Goal: Book appointment/travel/reservation

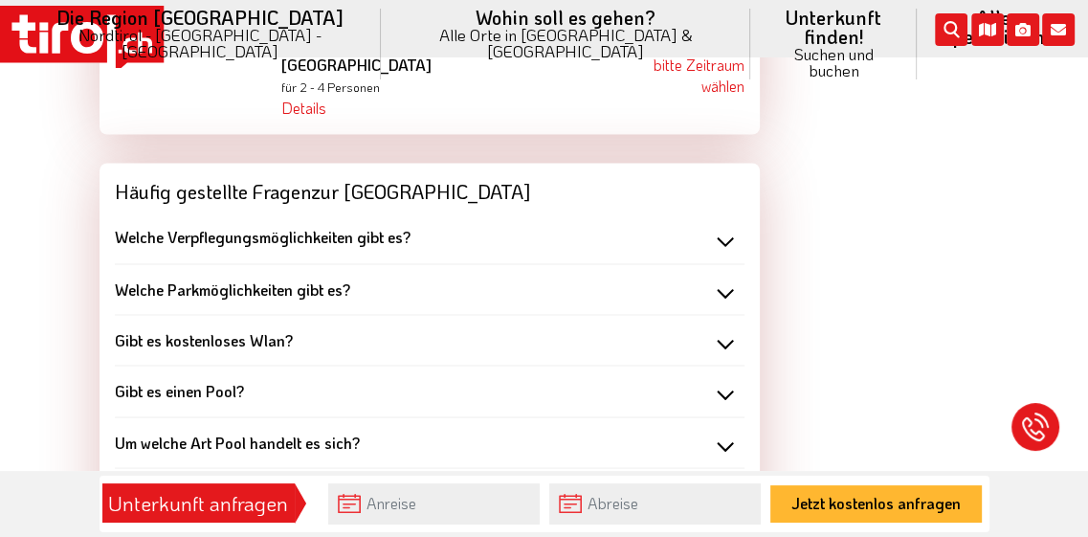
scroll to position [2456, 0]
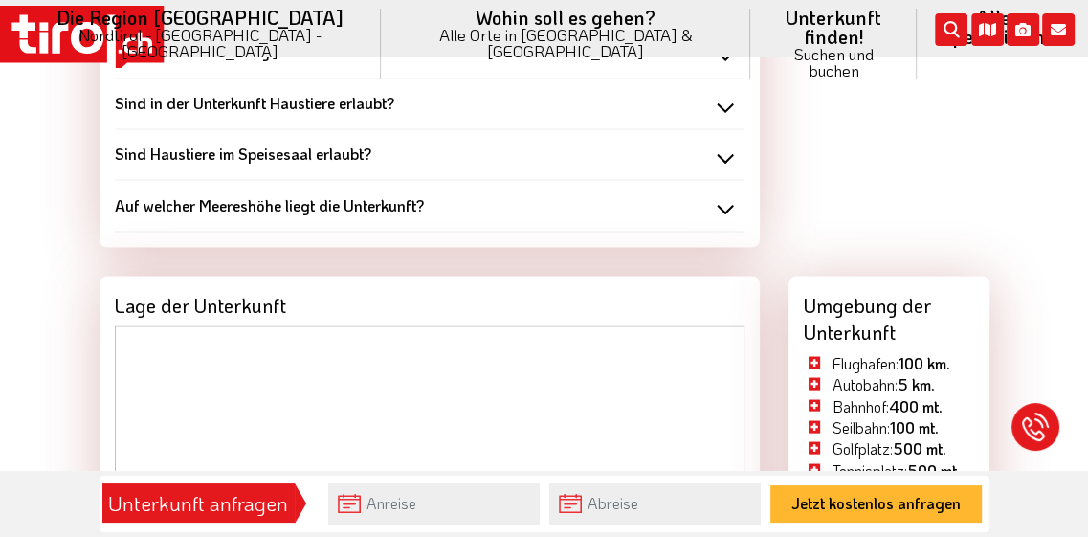
scroll to position [2648, 0]
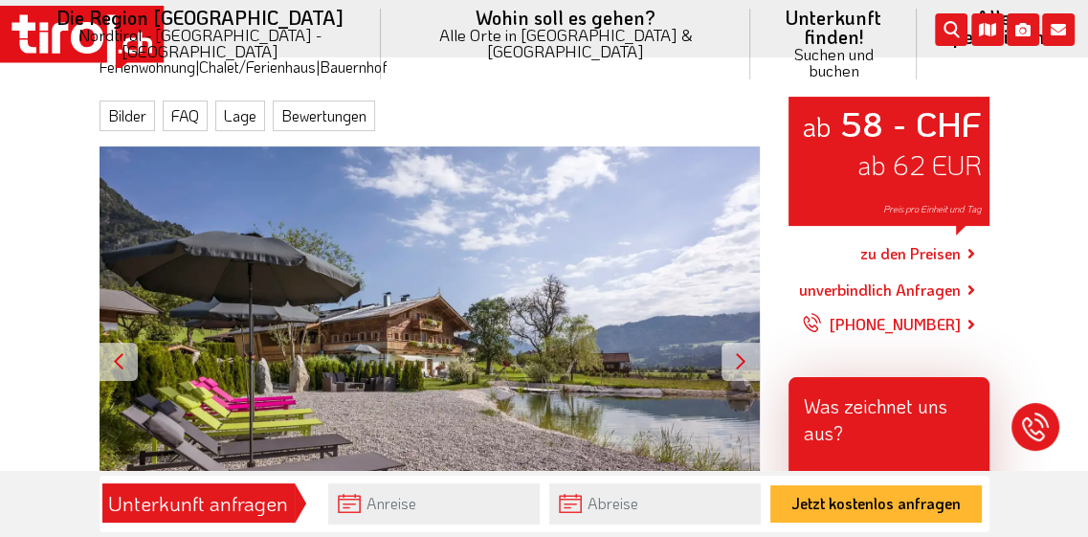
scroll to position [383, 0]
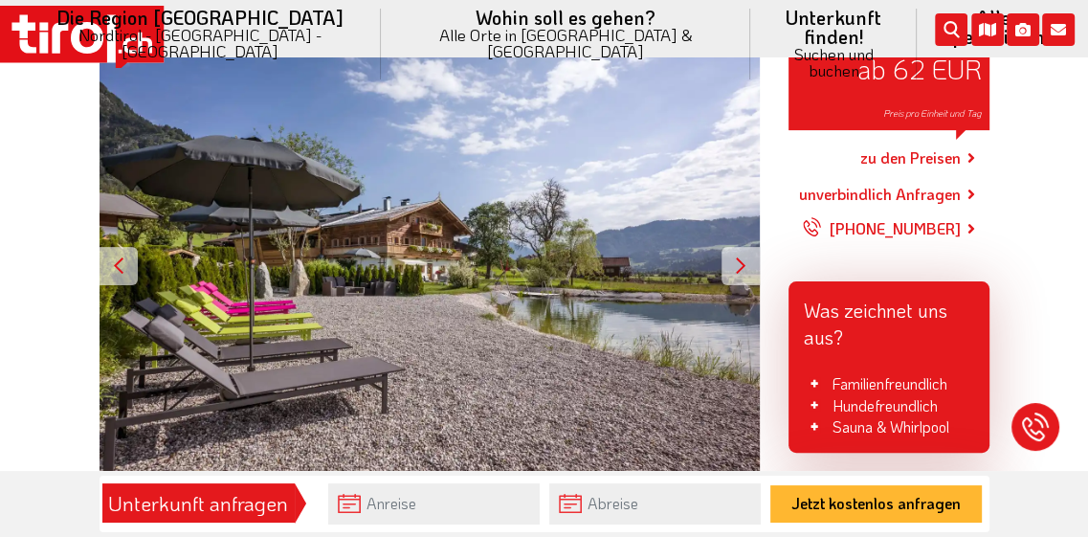
click at [735, 250] on div at bounding box center [740, 266] width 38 height 38
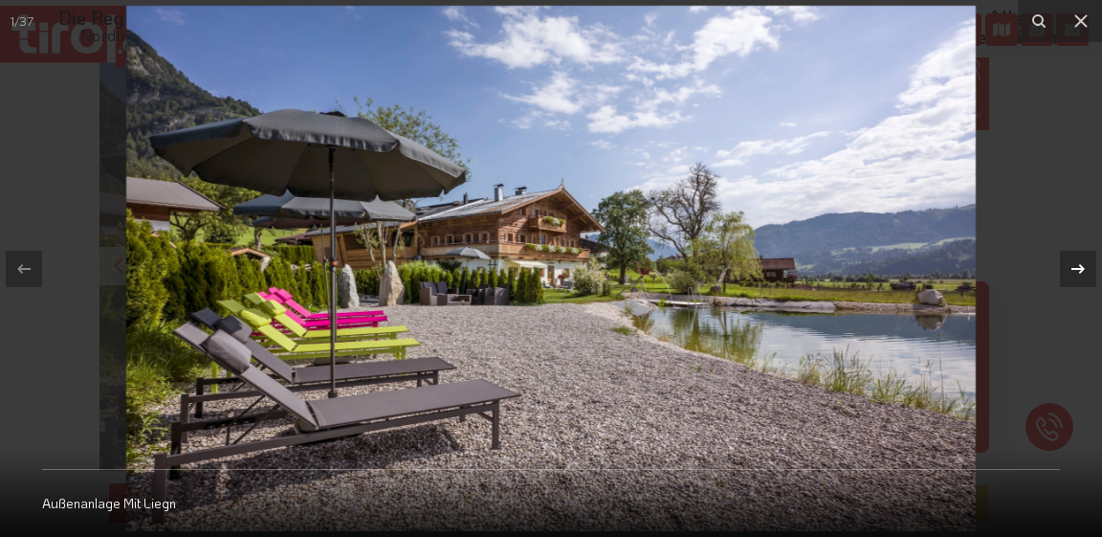
click at [1077, 265] on icon at bounding box center [1078, 268] width 23 height 23
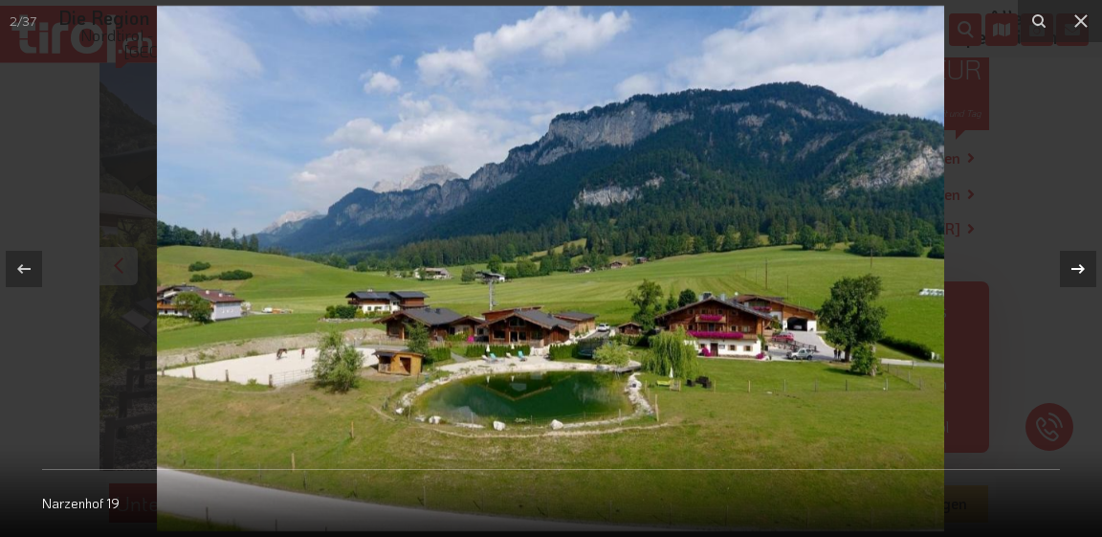
click at [1077, 265] on icon at bounding box center [1078, 268] width 23 height 23
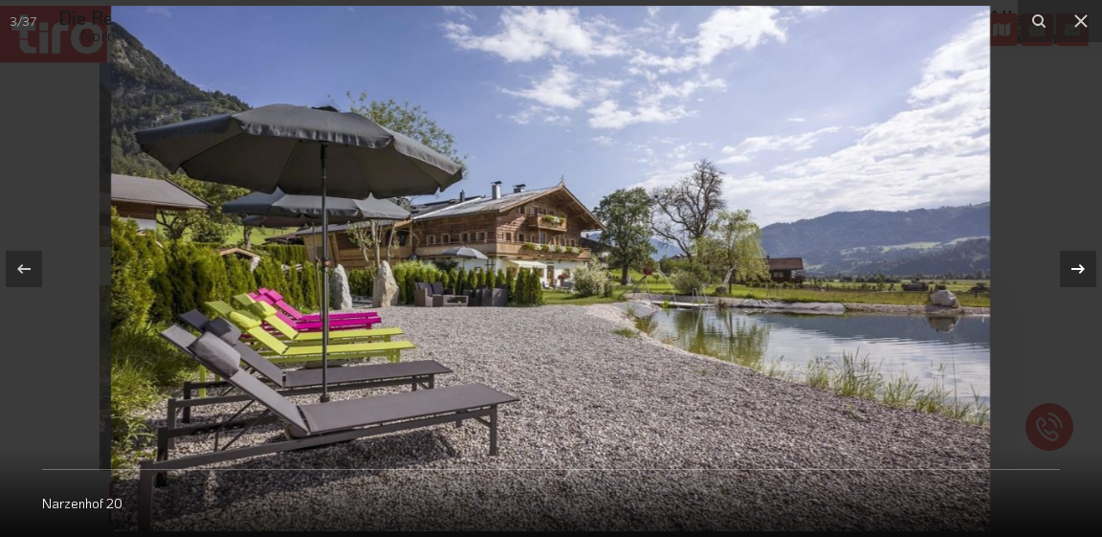
click at [1077, 265] on icon at bounding box center [1078, 268] width 23 height 23
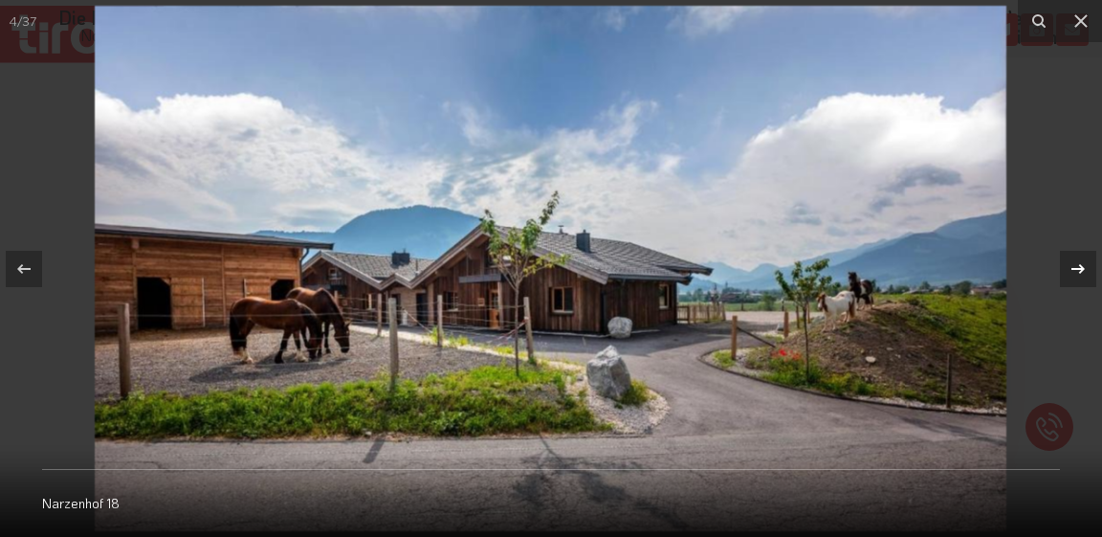
click at [1077, 265] on icon at bounding box center [1078, 268] width 23 height 23
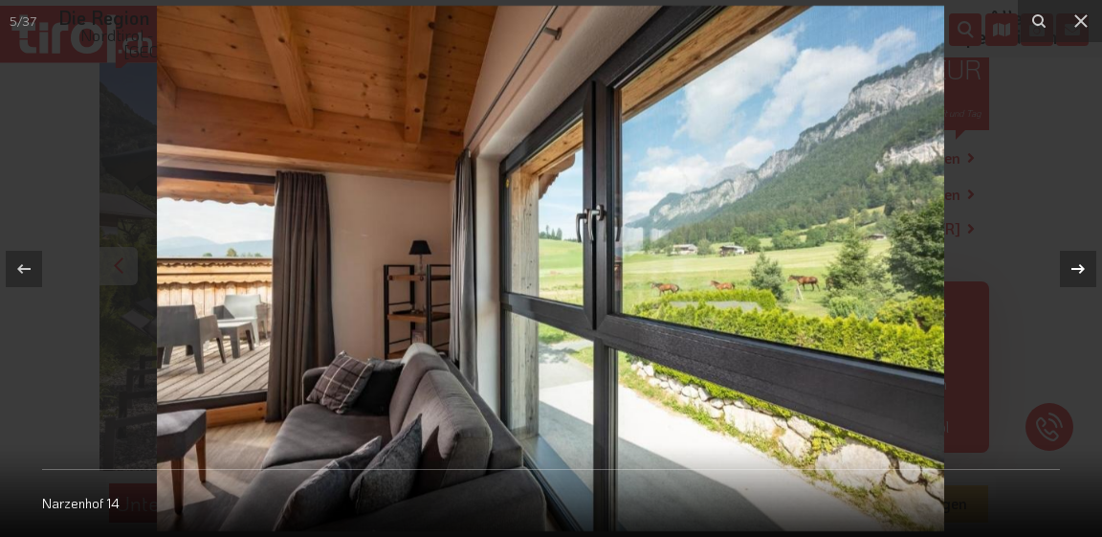
click at [1077, 265] on icon at bounding box center [1078, 268] width 23 height 23
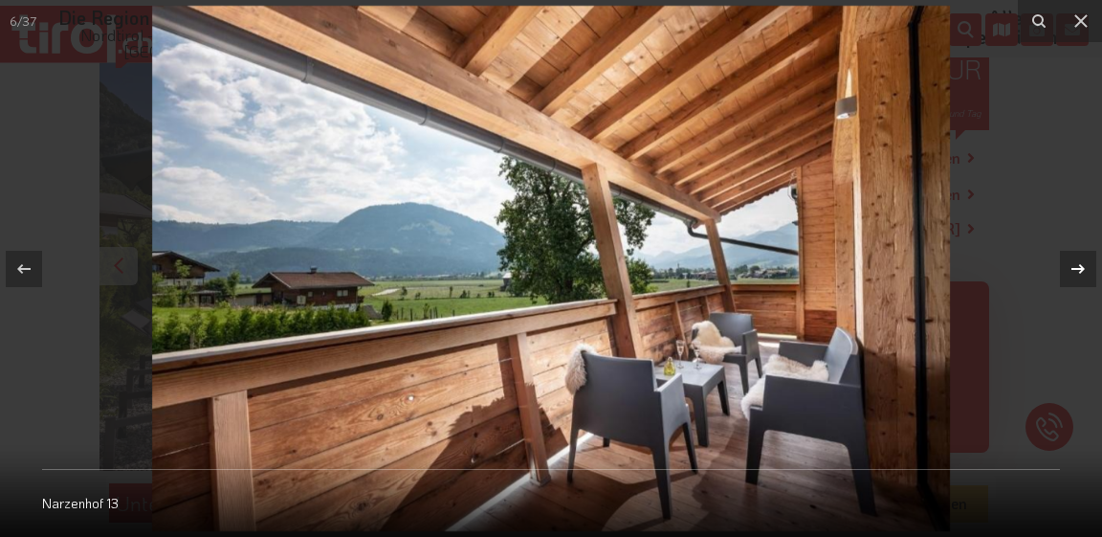
click at [1077, 265] on icon at bounding box center [1078, 268] width 23 height 23
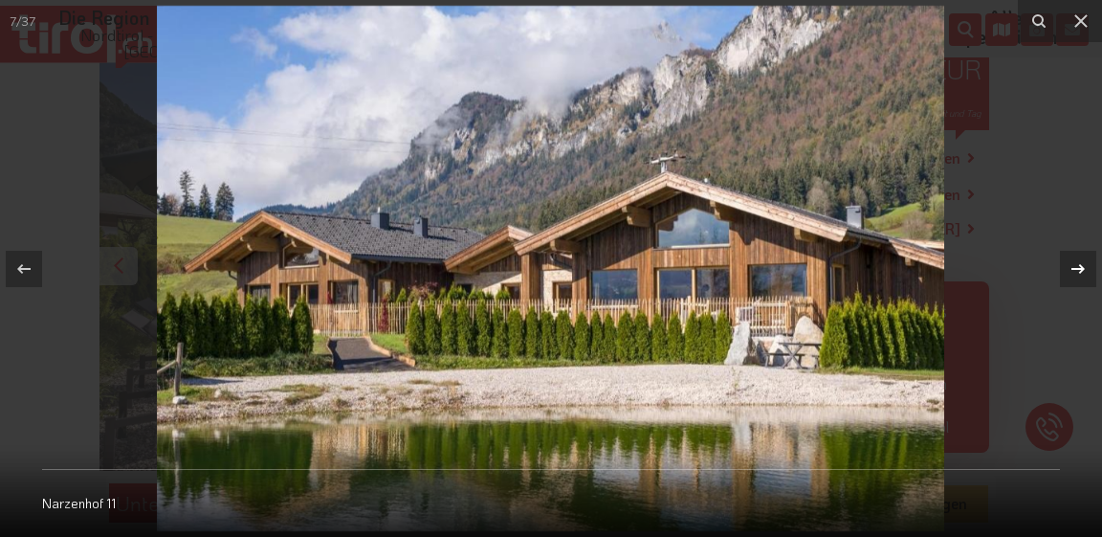
click at [1077, 265] on icon at bounding box center [1078, 268] width 23 height 23
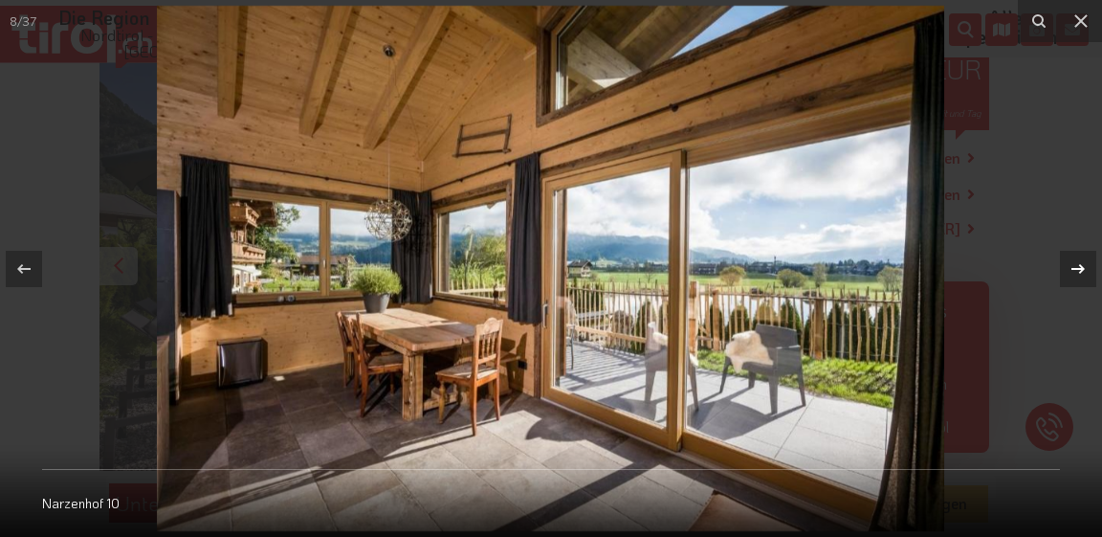
click at [1077, 265] on icon at bounding box center [1078, 268] width 23 height 23
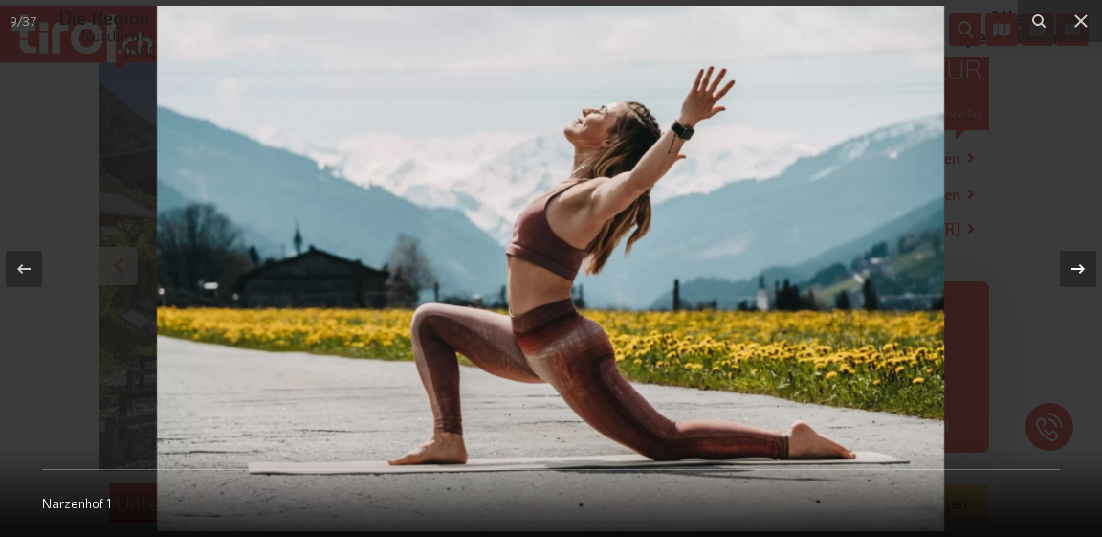
click at [1077, 265] on icon at bounding box center [1078, 268] width 23 height 23
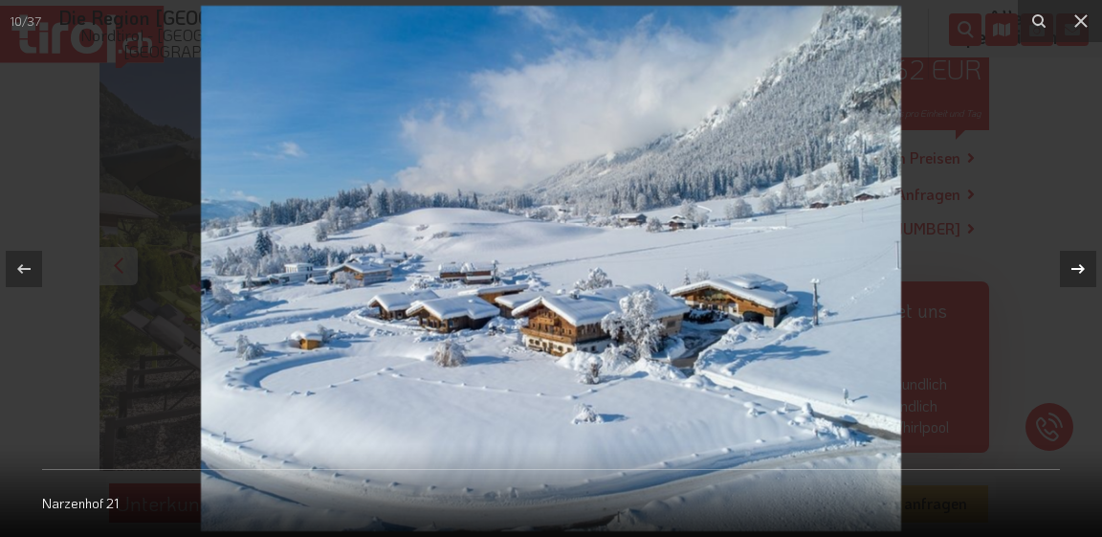
click at [1077, 265] on icon at bounding box center [1078, 268] width 23 height 23
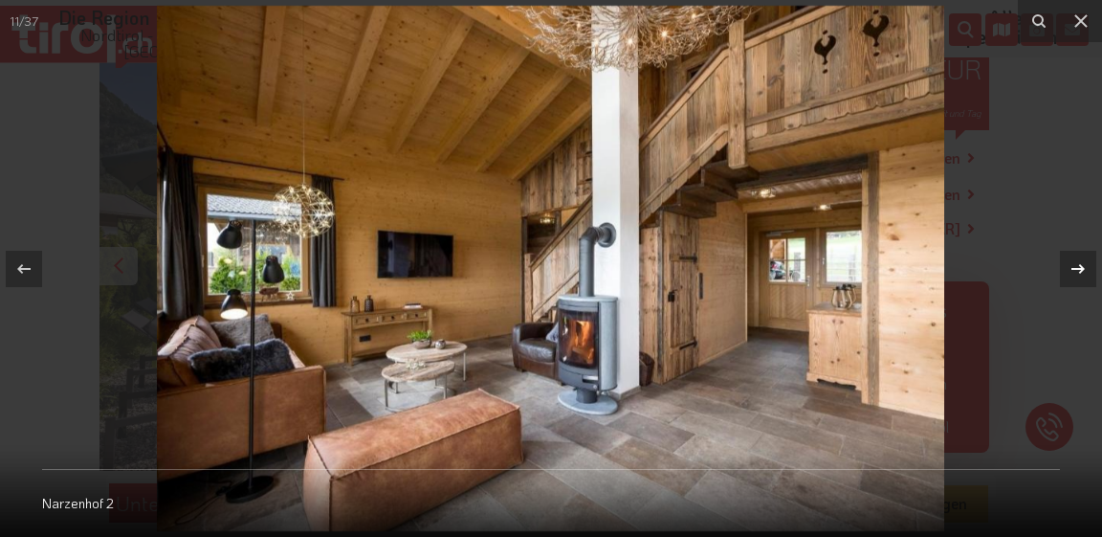
click at [1077, 265] on icon at bounding box center [1078, 268] width 23 height 23
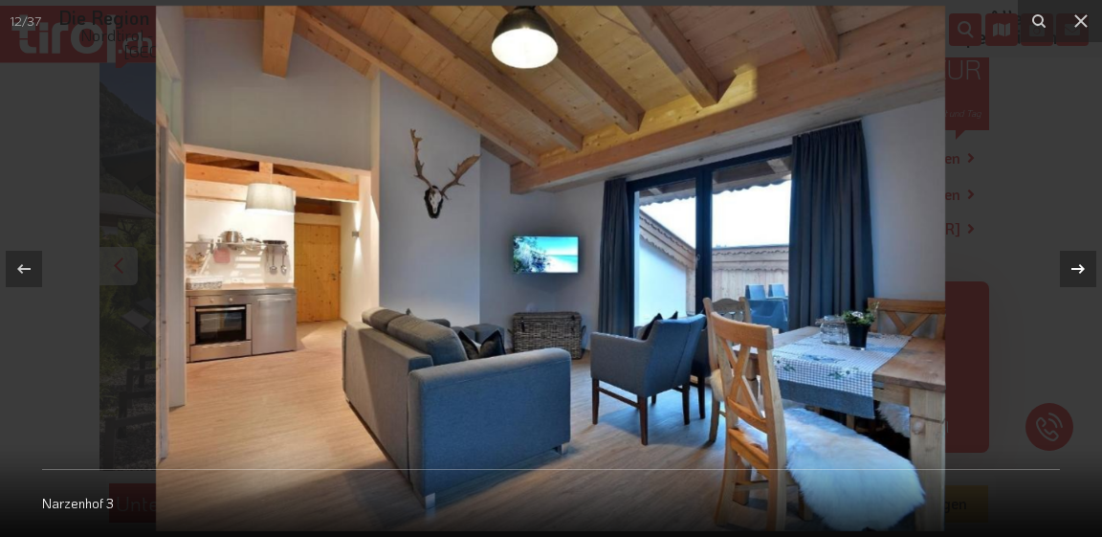
click at [1077, 265] on icon at bounding box center [1078, 268] width 23 height 23
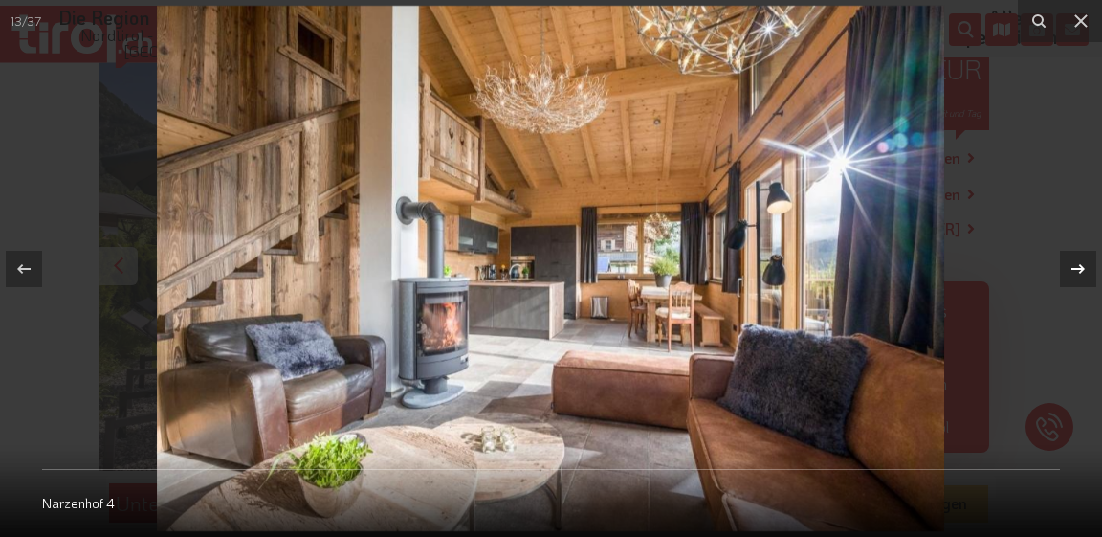
click at [1077, 265] on icon at bounding box center [1078, 268] width 23 height 23
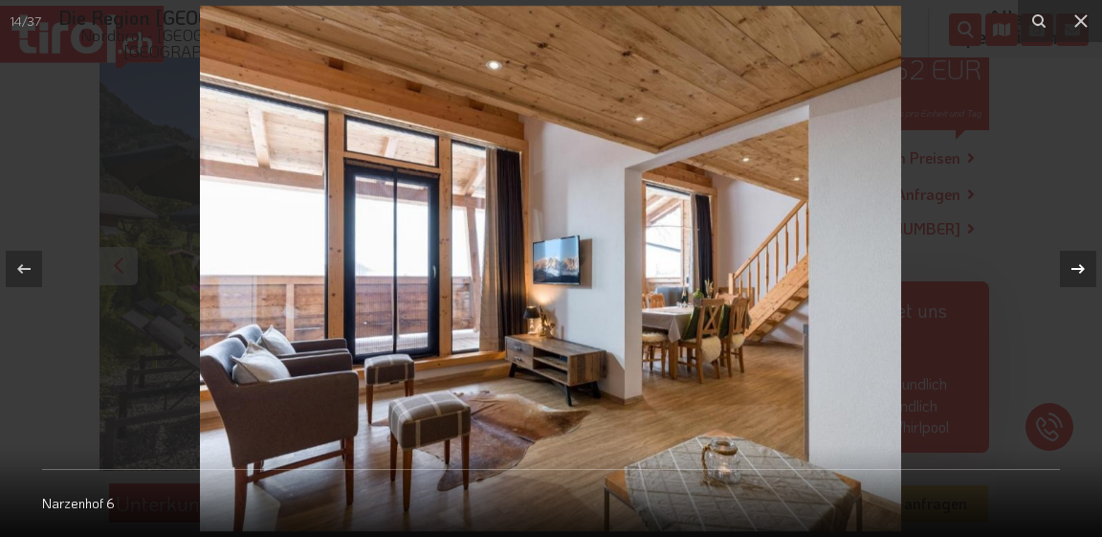
click at [1077, 265] on icon at bounding box center [1078, 268] width 23 height 23
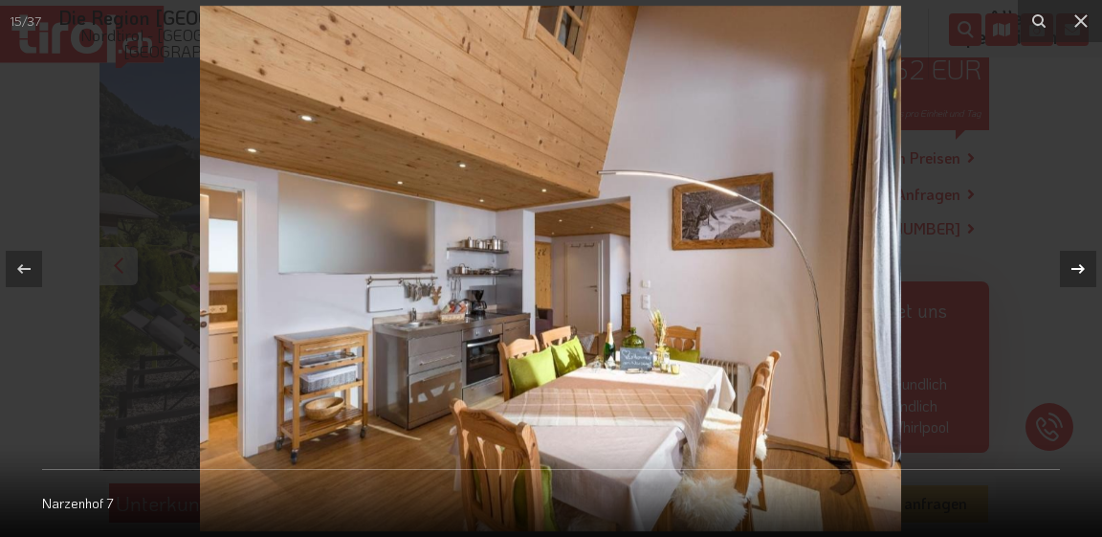
click at [1077, 265] on icon at bounding box center [1078, 268] width 23 height 23
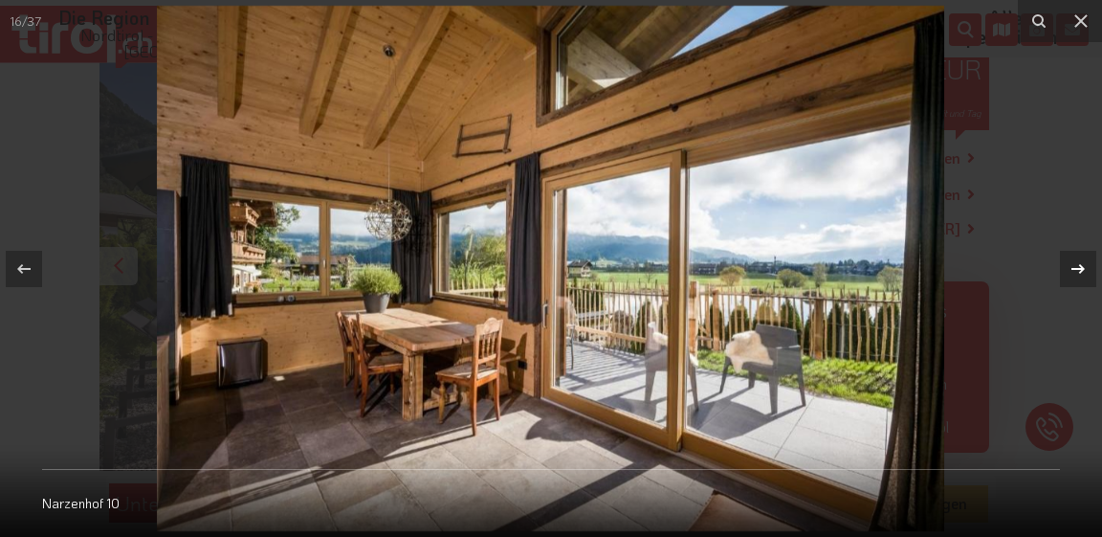
click at [1077, 265] on icon at bounding box center [1078, 268] width 23 height 23
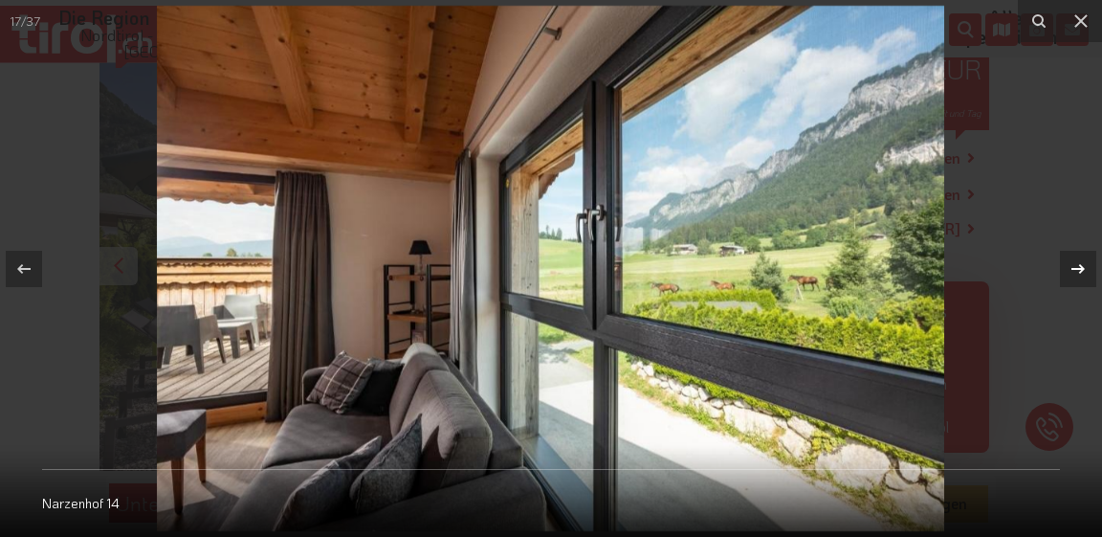
click at [1077, 265] on icon at bounding box center [1078, 268] width 23 height 23
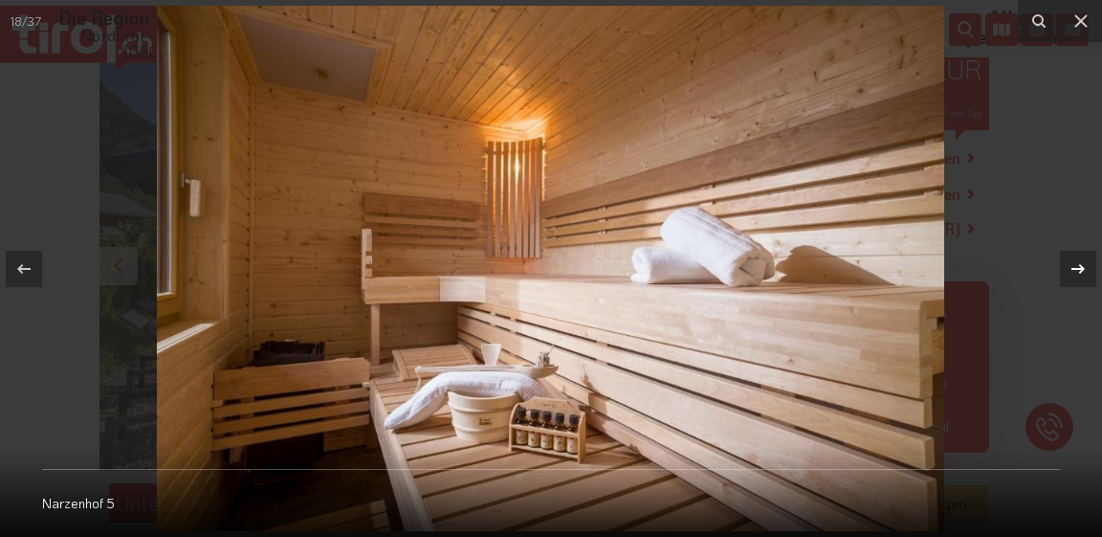
click at [1077, 265] on icon at bounding box center [1078, 268] width 23 height 23
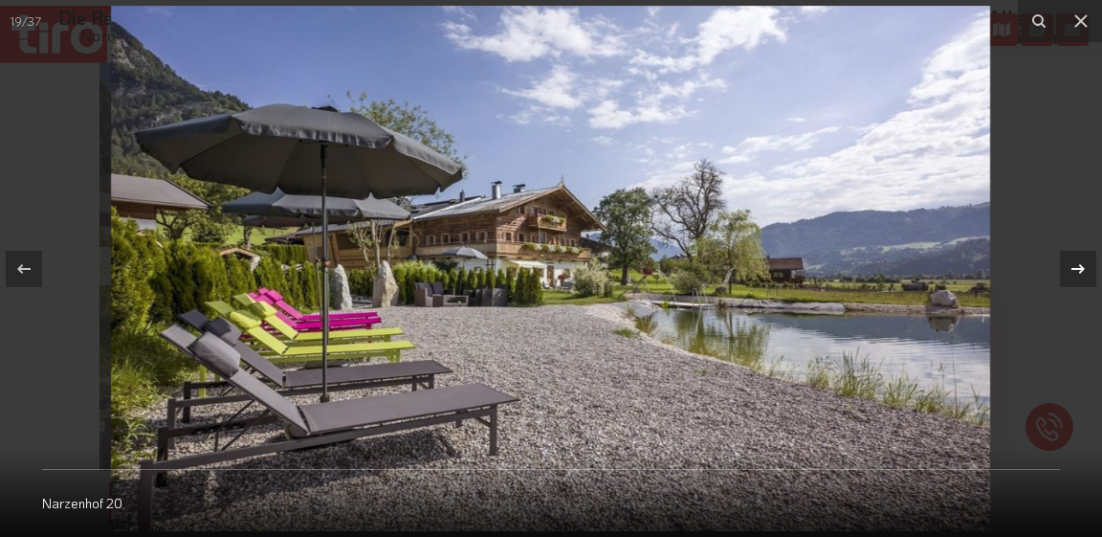
click at [1077, 265] on icon at bounding box center [1078, 268] width 23 height 23
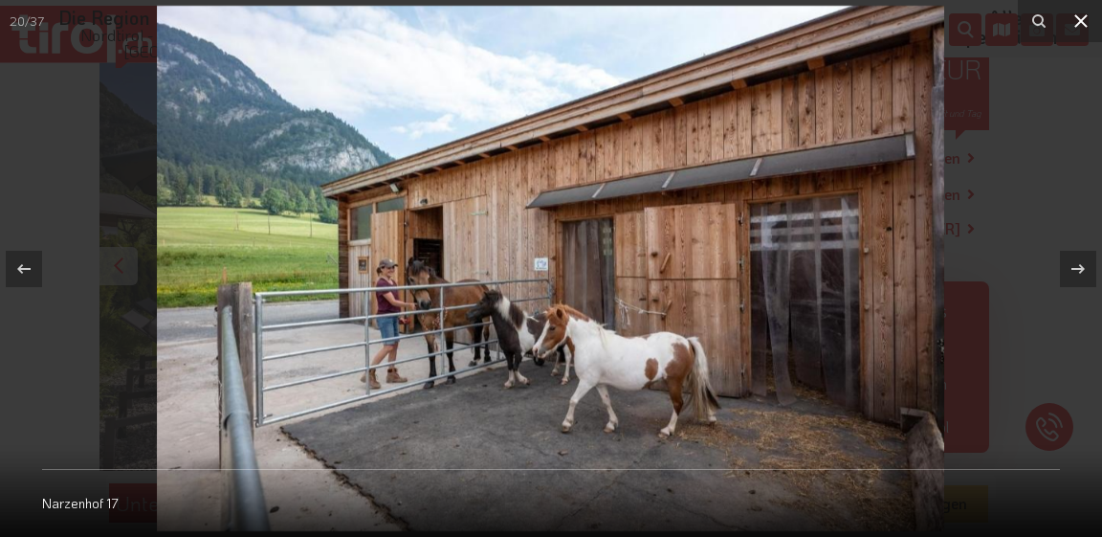
click at [1080, 15] on icon at bounding box center [1080, 21] width 23 height 23
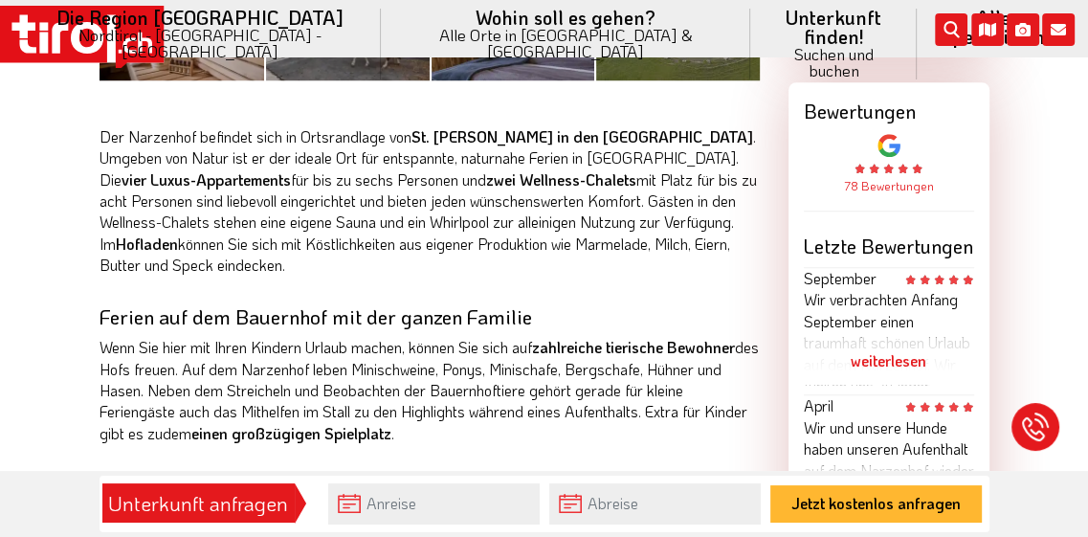
scroll to position [1117, 0]
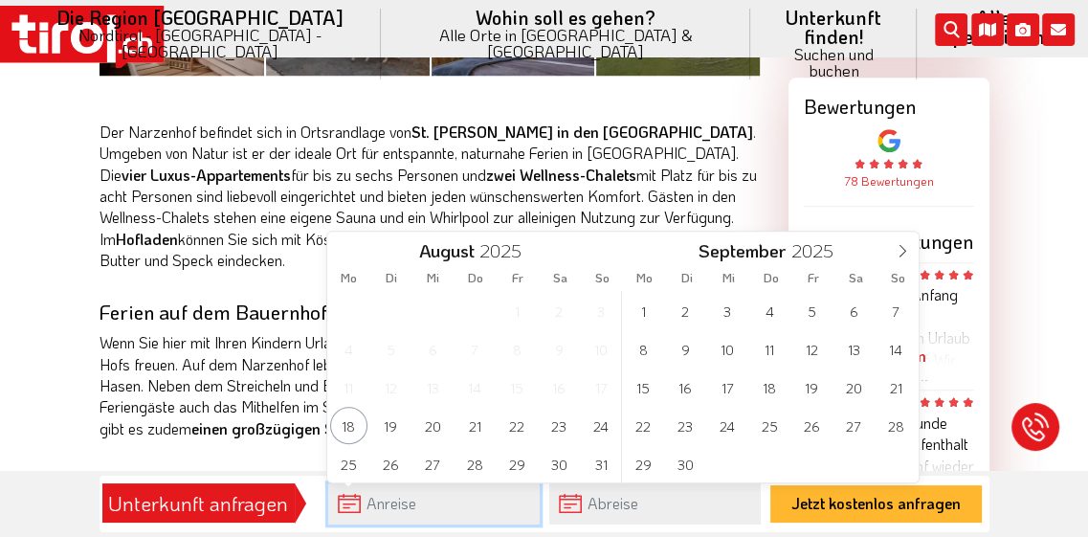
click at [436, 497] on input "text" at bounding box center [433, 503] width 211 height 41
click at [775, 385] on span "18" at bounding box center [769, 386] width 37 height 37
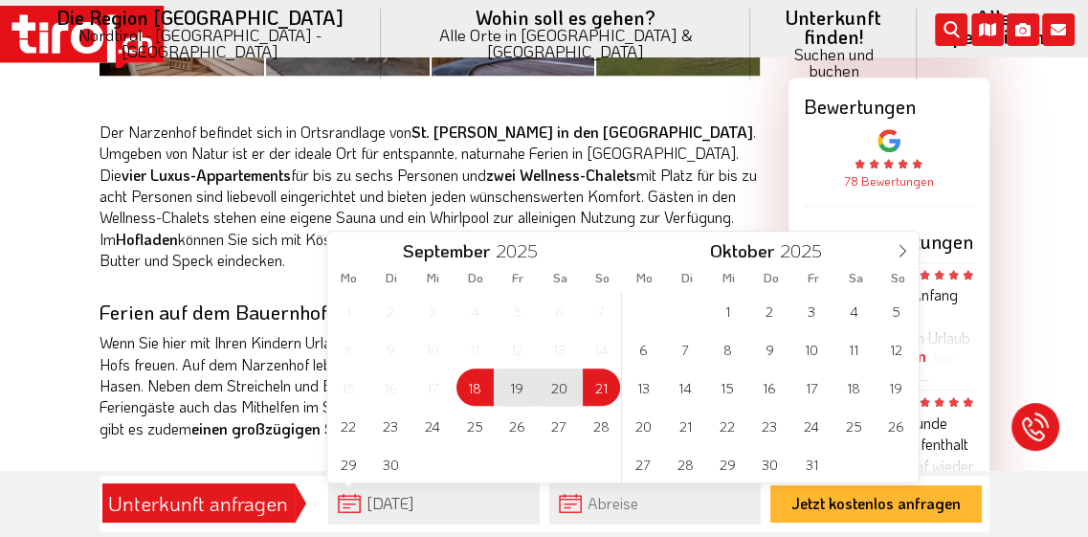
click at [604, 389] on span "21" at bounding box center [601, 386] width 37 height 37
type input "[DATE]"
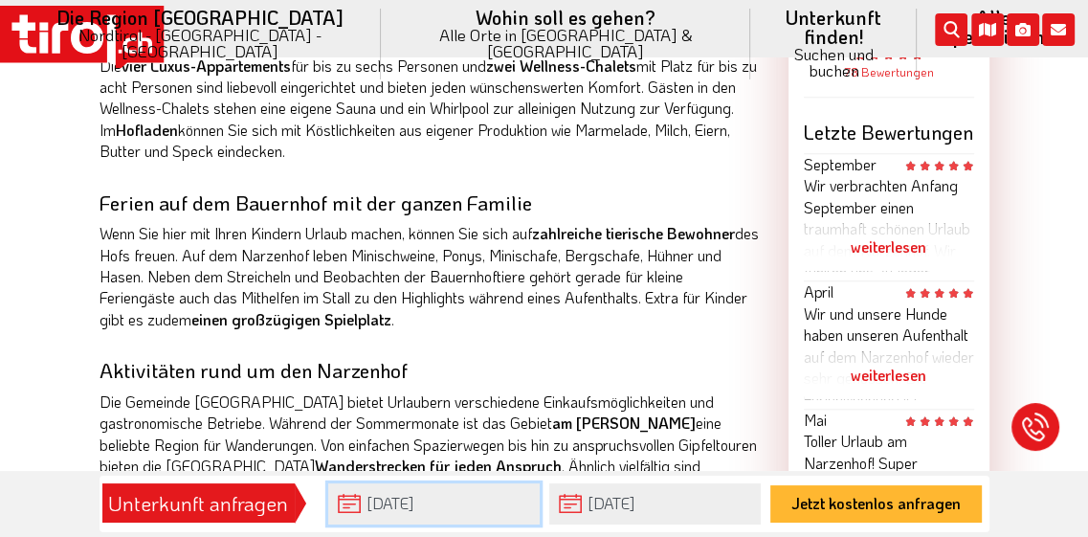
scroll to position [1213, 0]
